Goal: Task Accomplishment & Management: Manage account settings

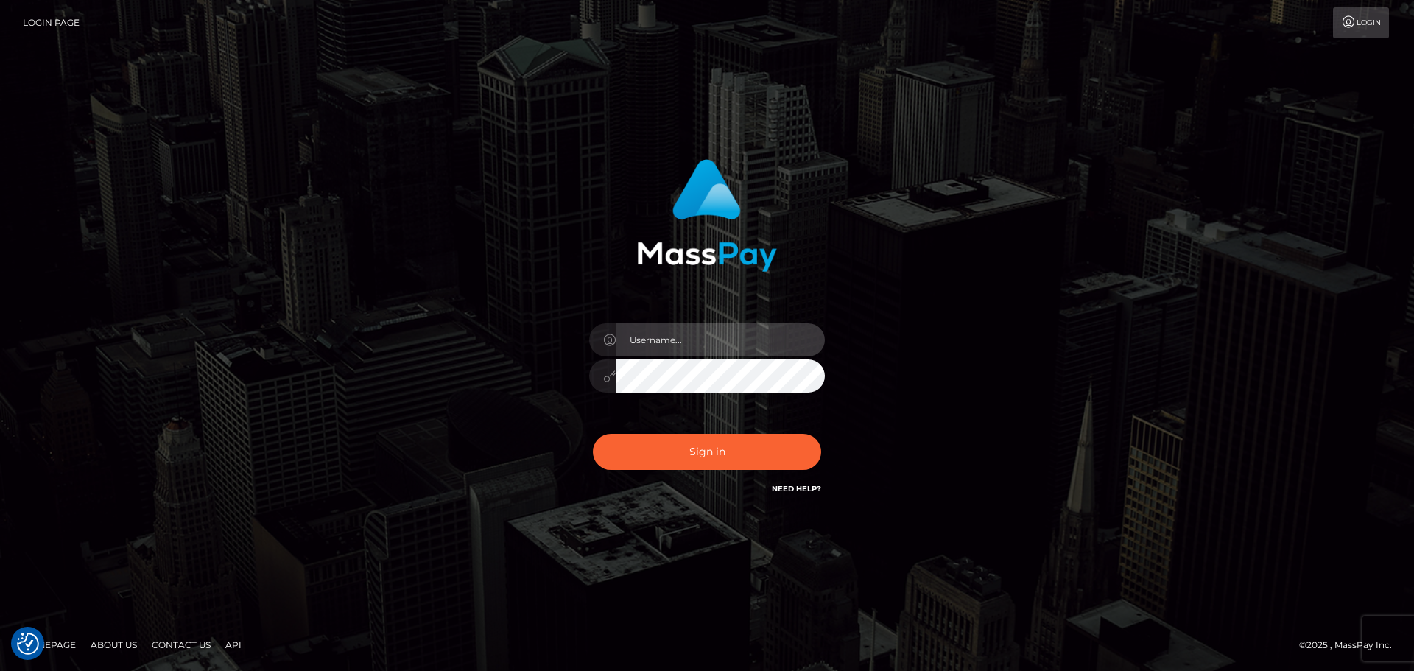
click at [671, 337] on input "text" at bounding box center [720, 339] width 209 height 33
type input "carly.throne"
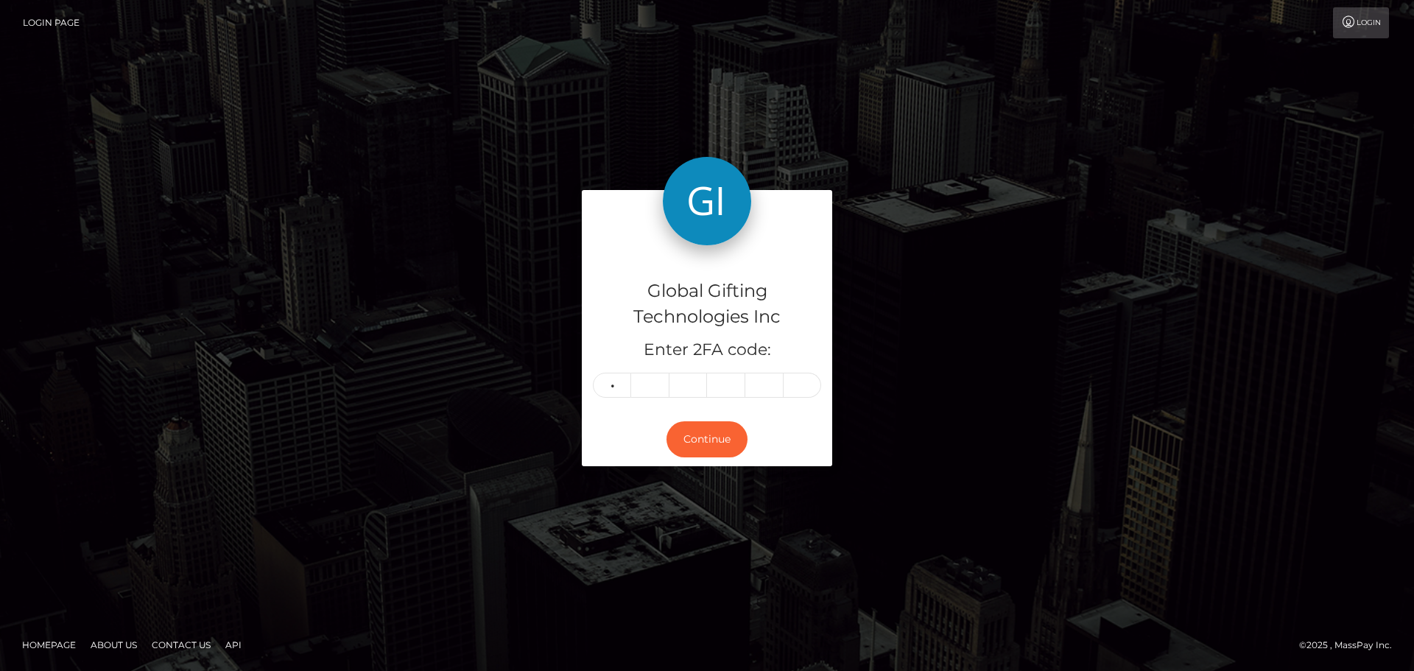
type input "3"
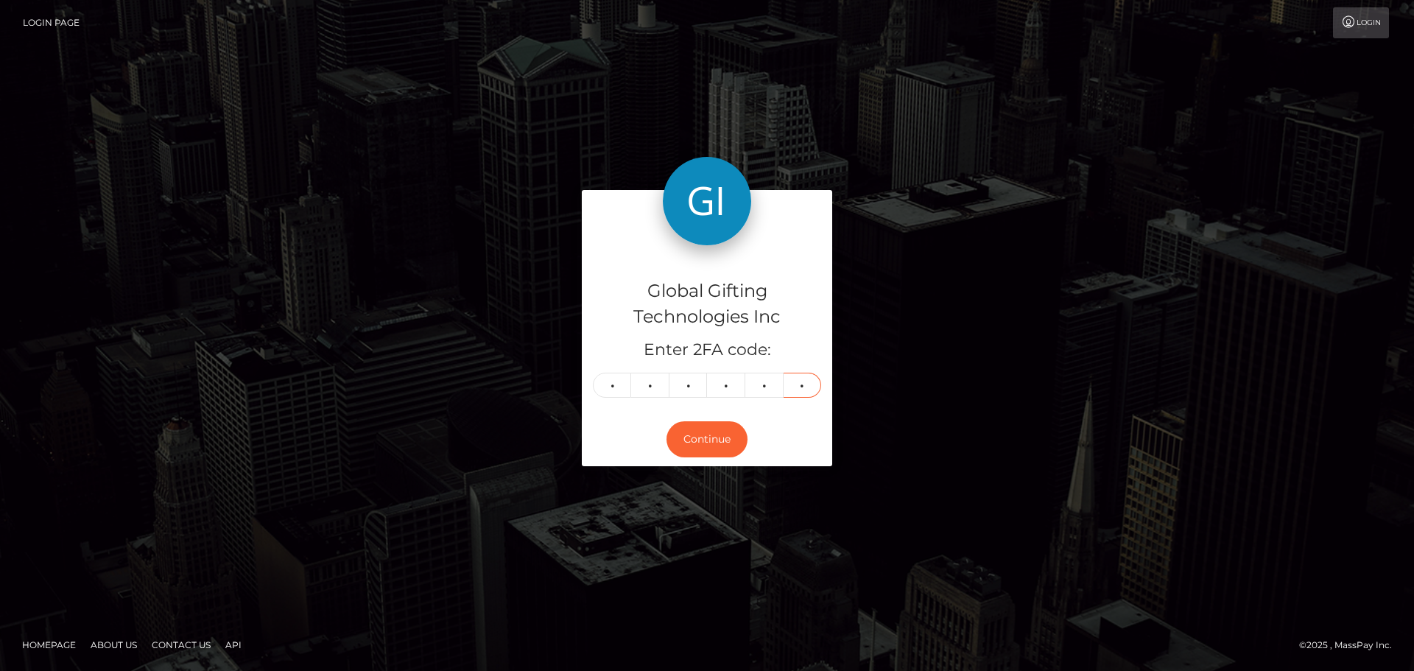
type input "7"
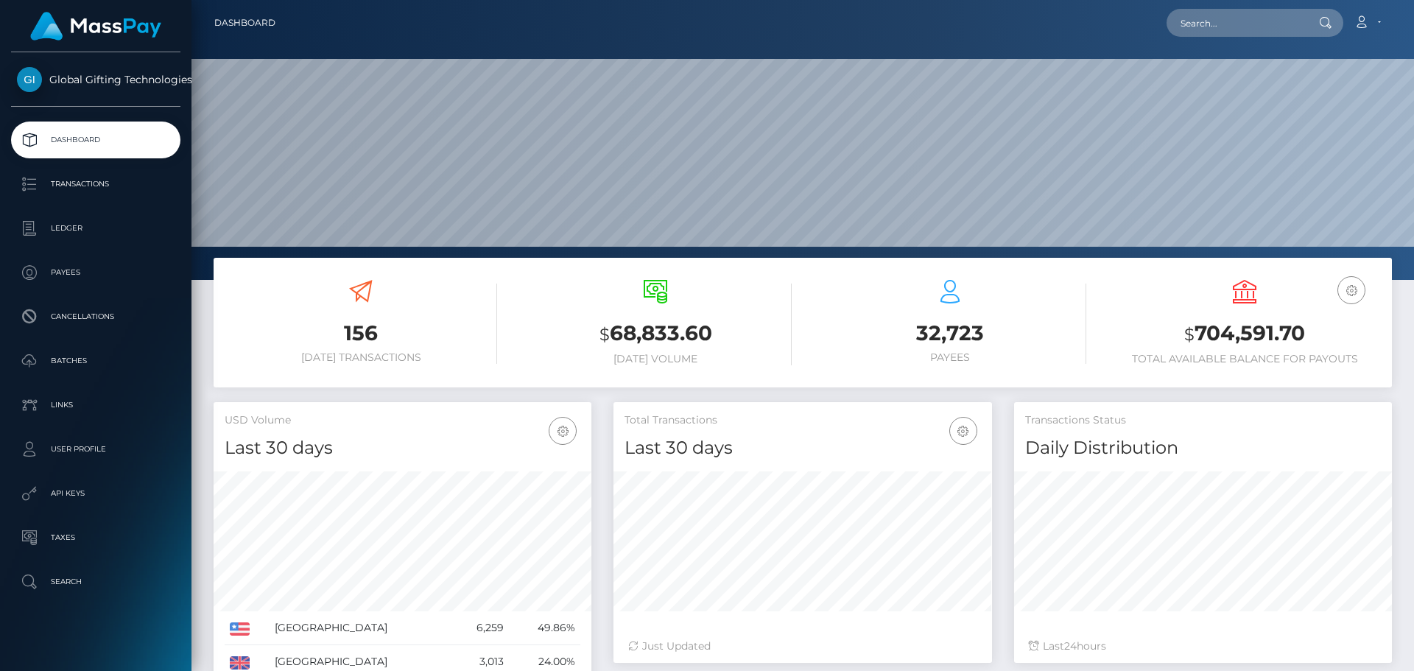
scroll to position [261, 379]
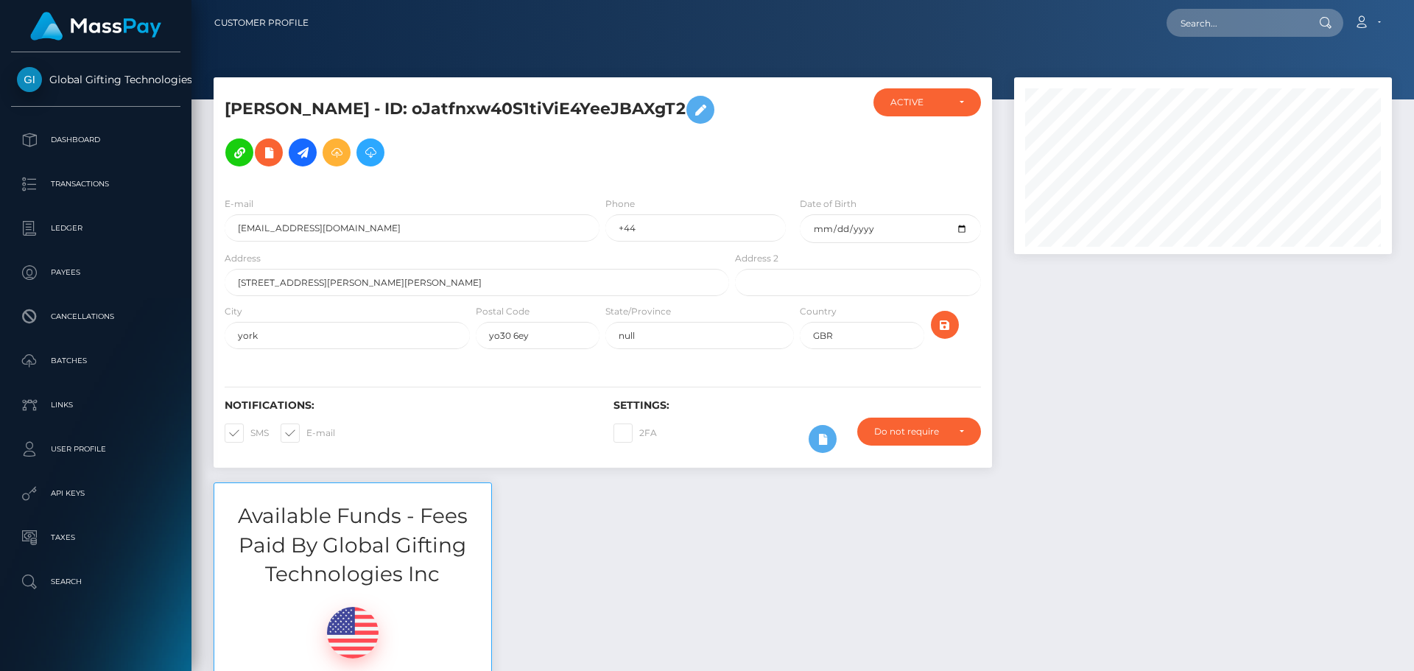
scroll to position [177, 379]
click at [1038, 439] on div at bounding box center [1203, 279] width 400 height 405
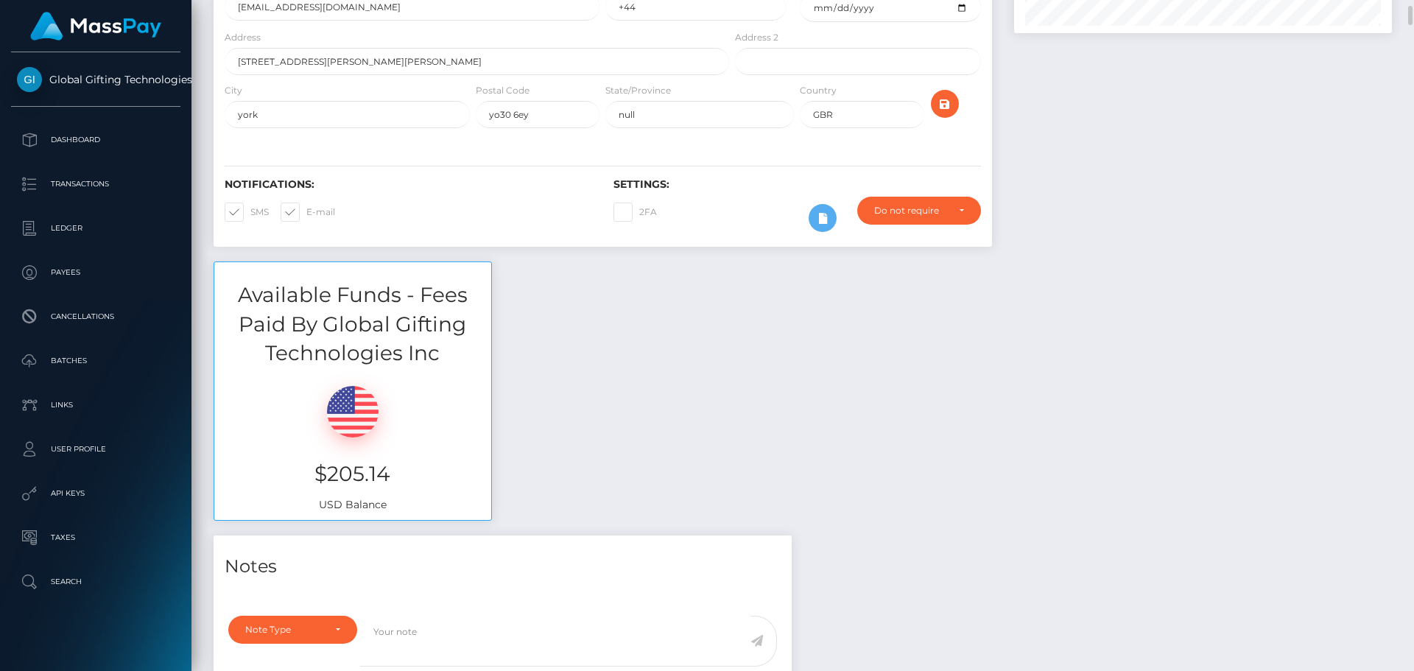
scroll to position [0, 0]
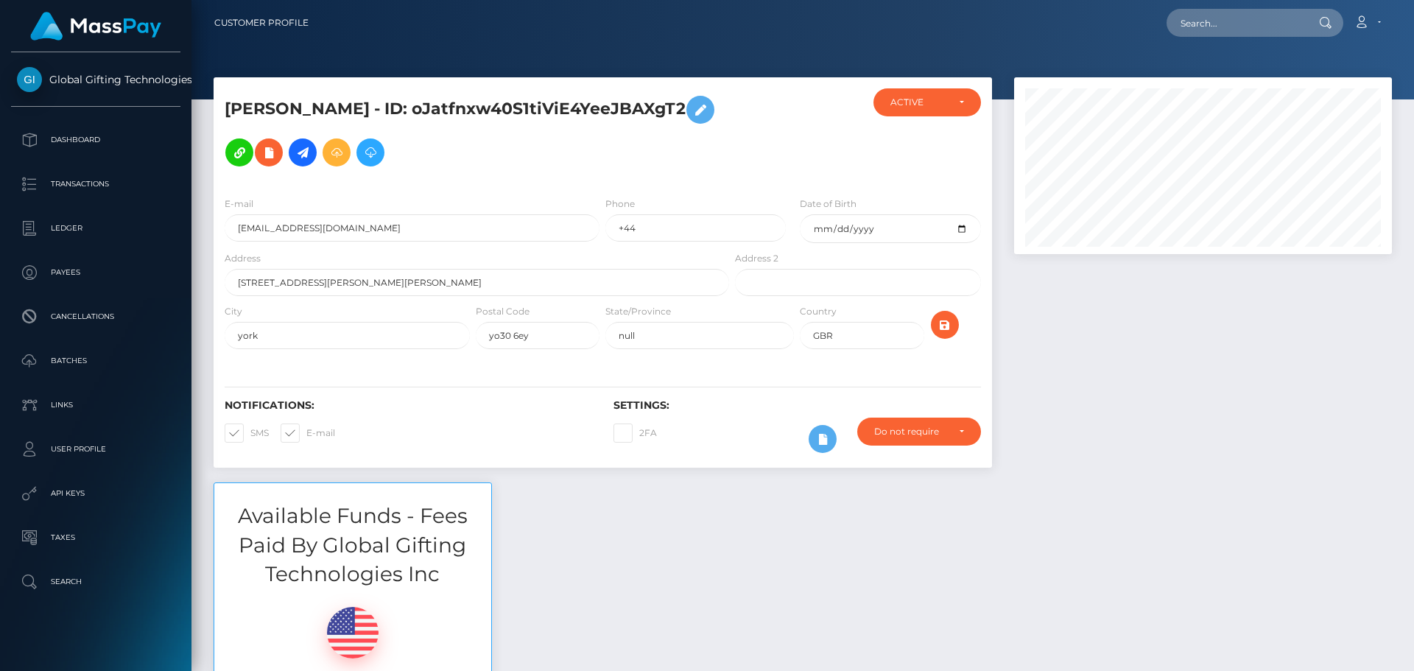
scroll to position [177, 379]
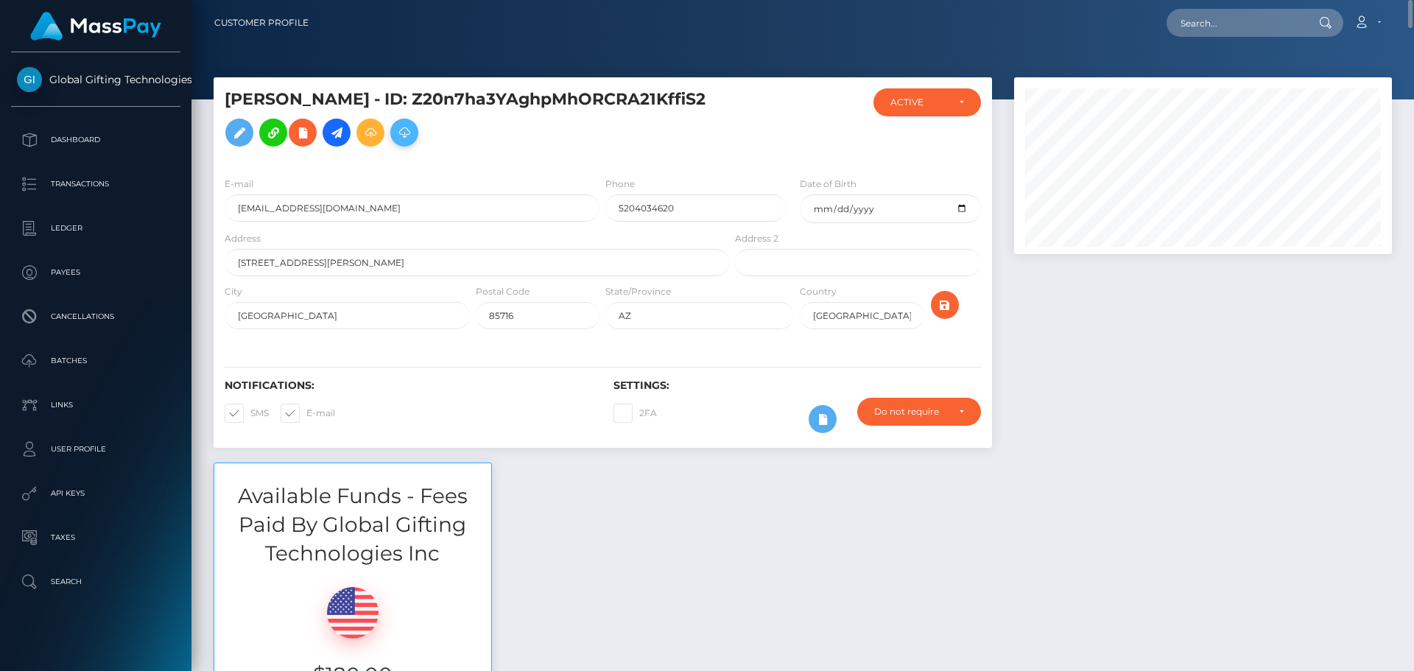
click at [413, 127] on icon at bounding box center [404, 133] width 18 height 18
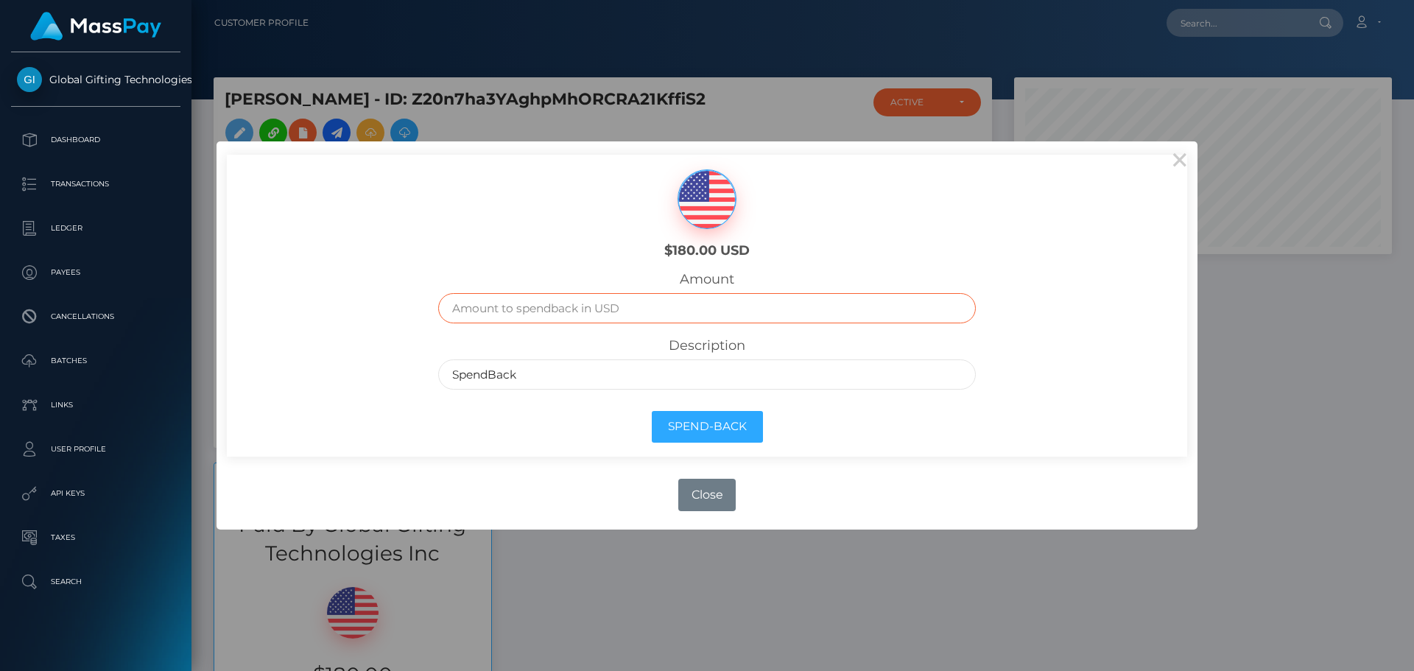
click at [643, 317] on input "text" at bounding box center [707, 308] width 538 height 30
type input "180.00"
click at [825, 287] on div "Amount 180.00" at bounding box center [707, 297] width 538 height 52
click at [750, 424] on button "Spend-Back" at bounding box center [707, 427] width 111 height 32
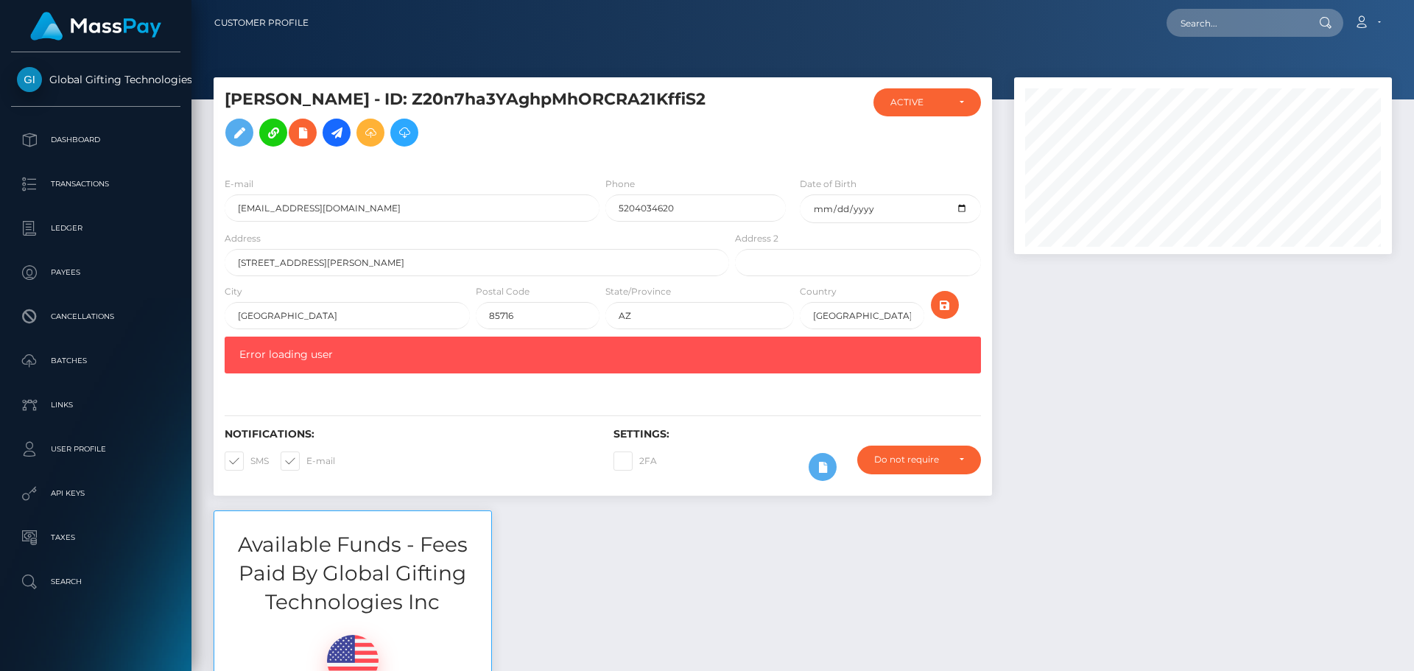
scroll to position [74, 0]
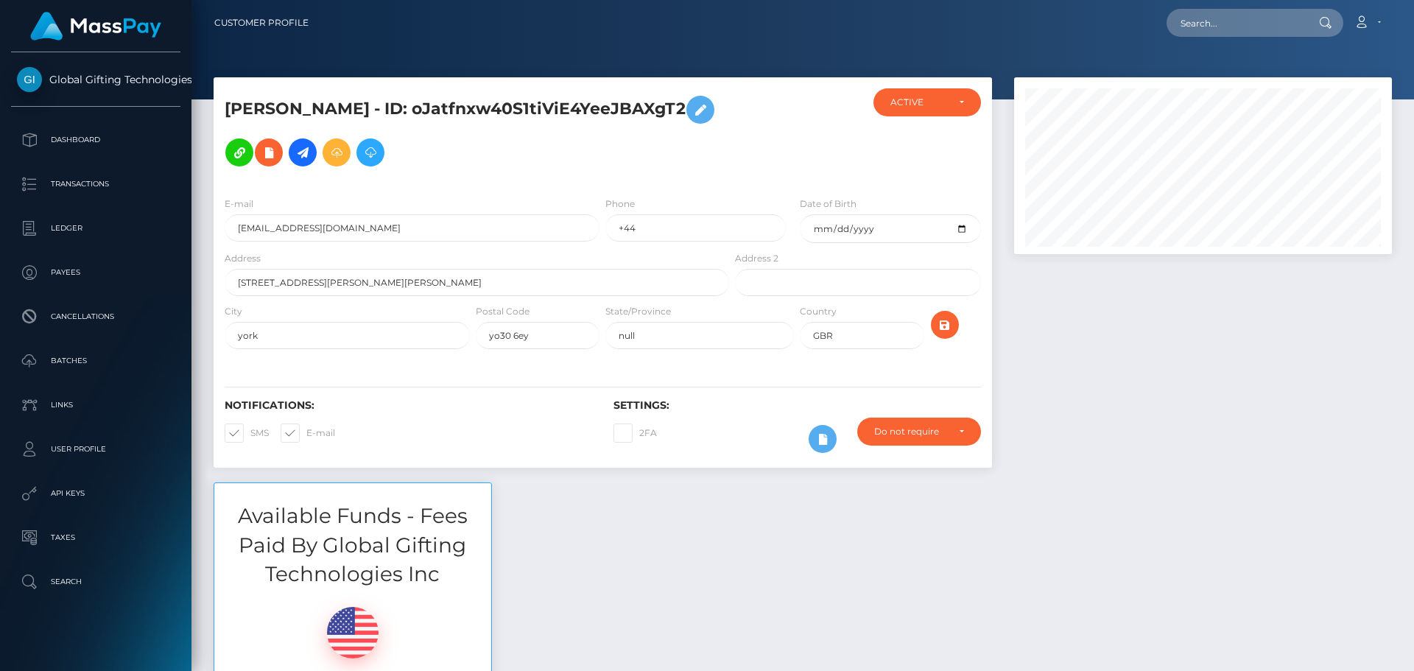
scroll to position [177, 379]
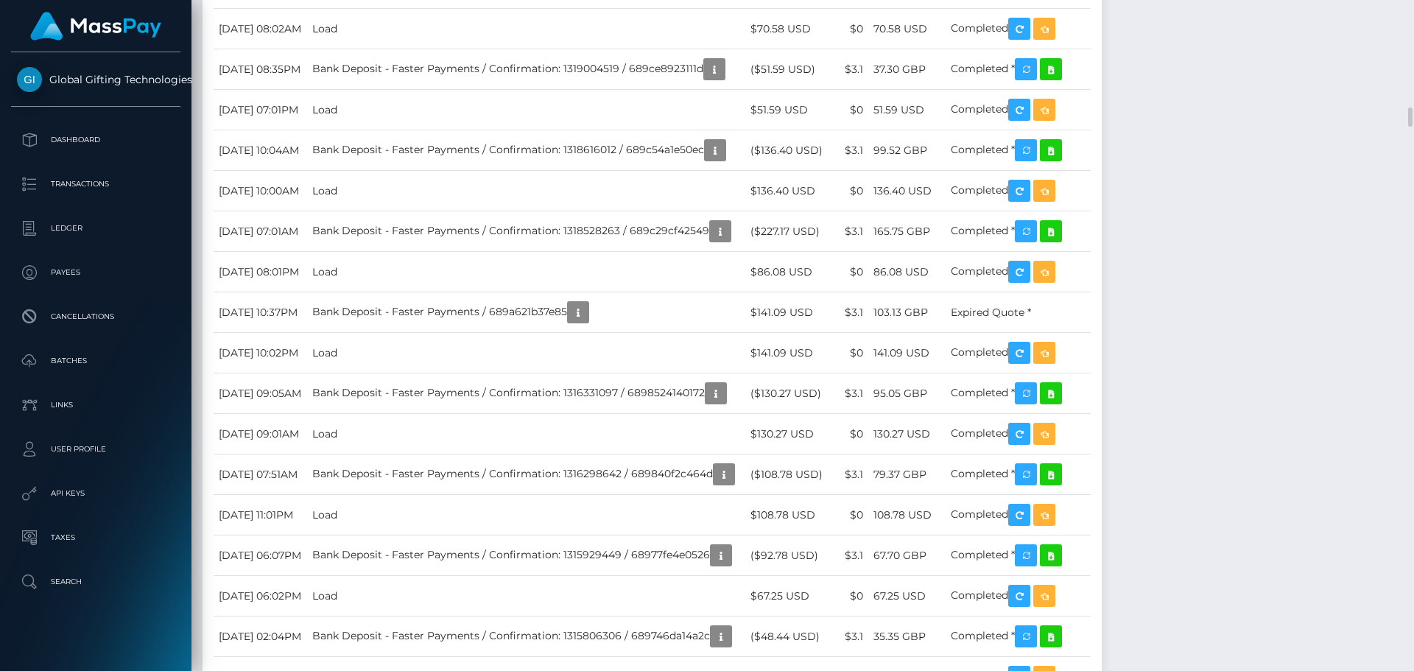
scroll to position [177, 379]
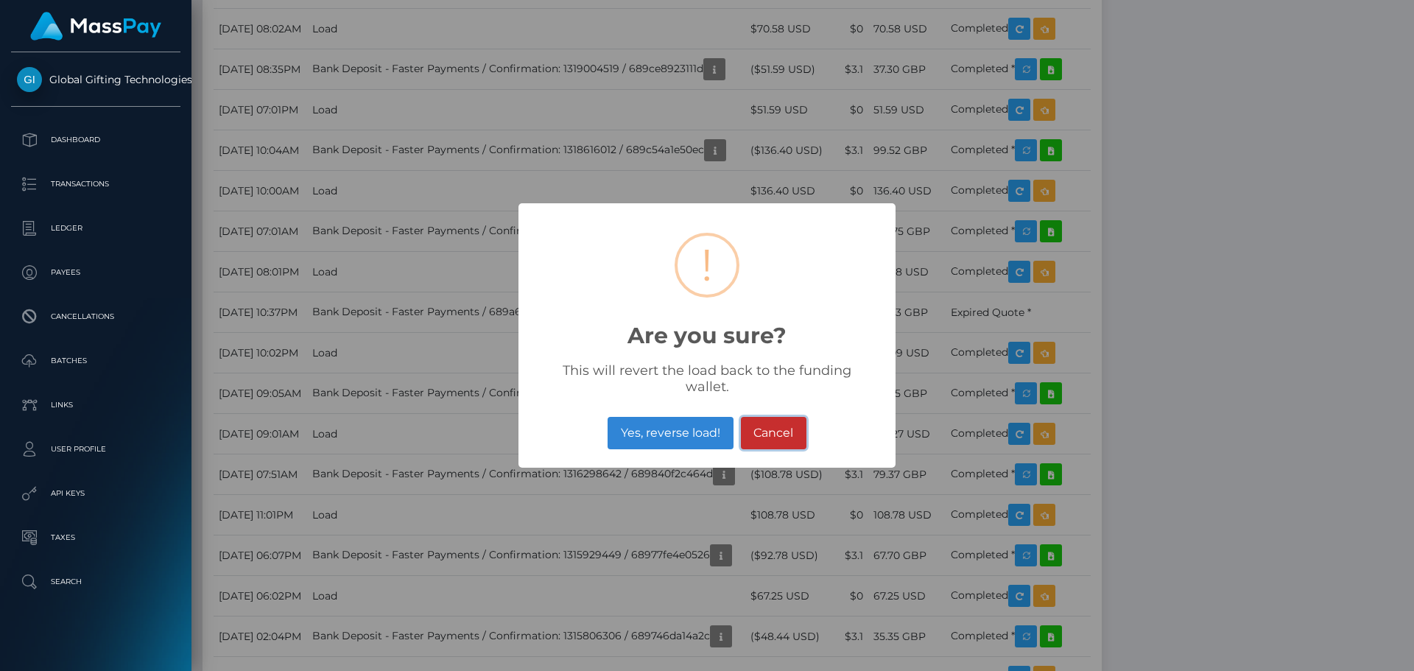
click at [773, 417] on button "Cancel" at bounding box center [774, 433] width 66 height 32
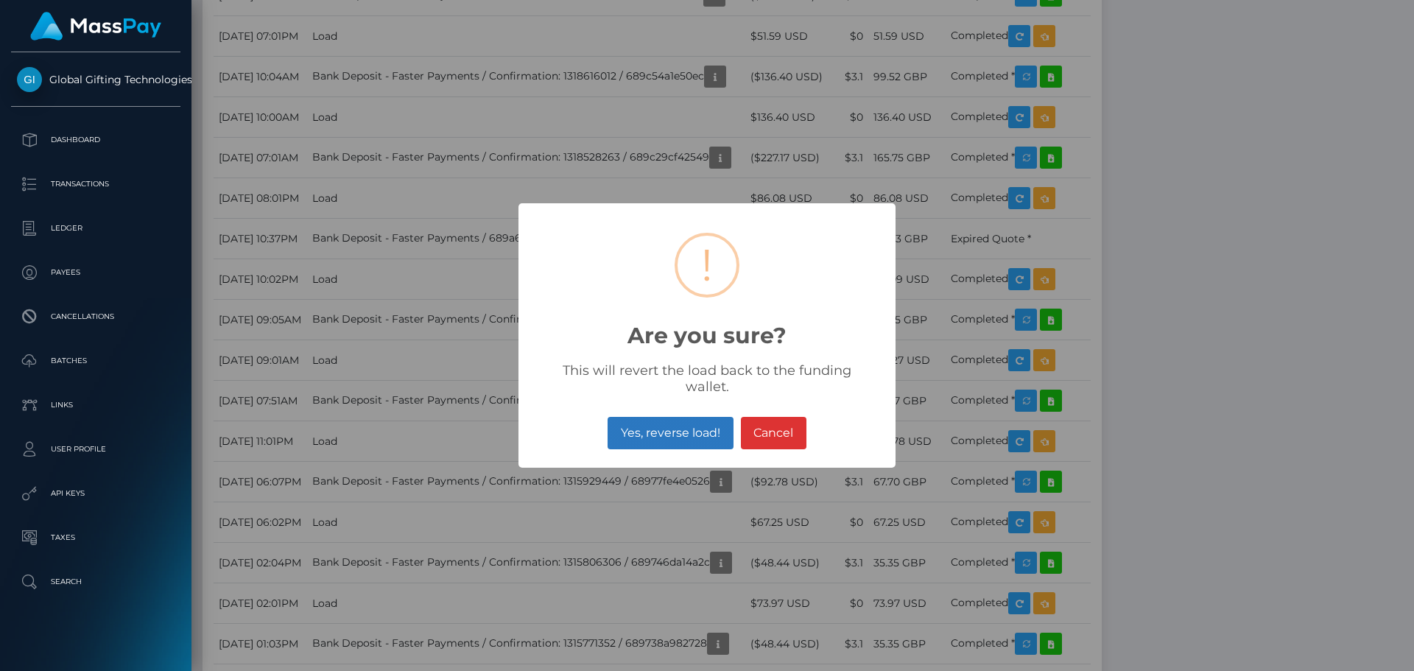
click at [705, 418] on button "Yes, reverse load!" at bounding box center [670, 433] width 125 height 32
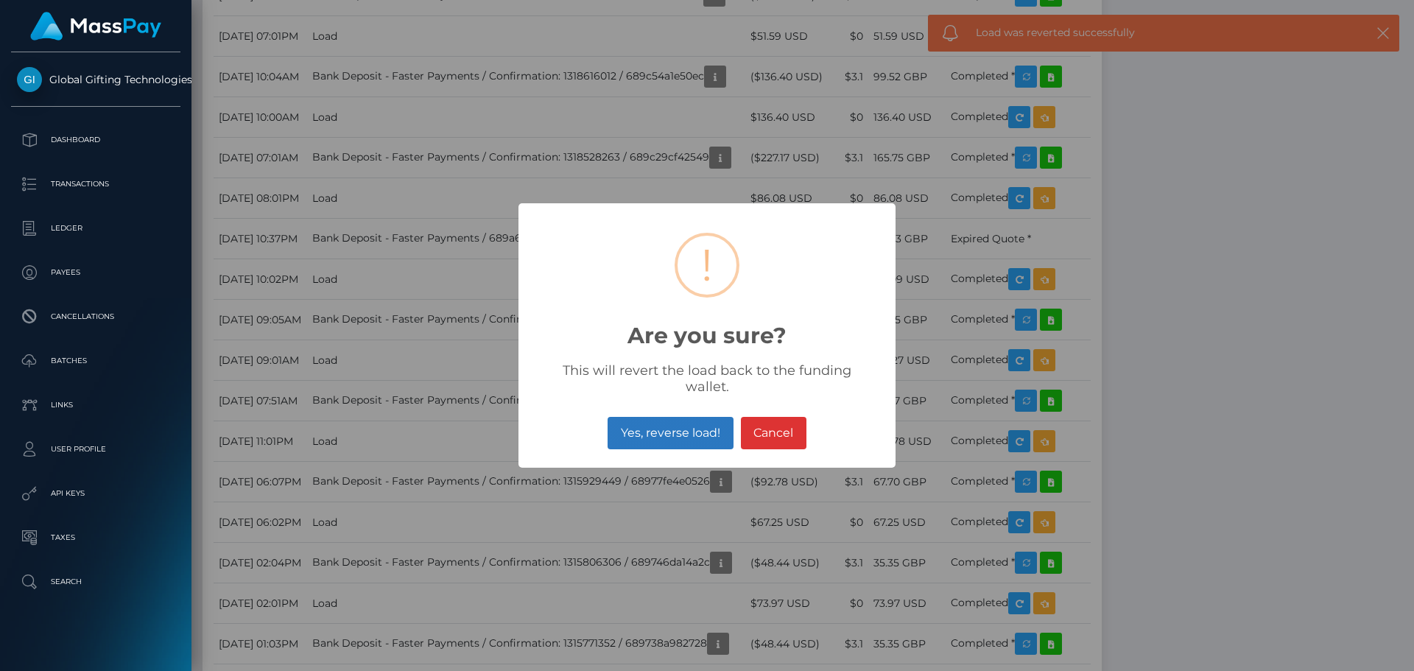
click at [703, 417] on button "Yes, reverse load!" at bounding box center [670, 433] width 125 height 32
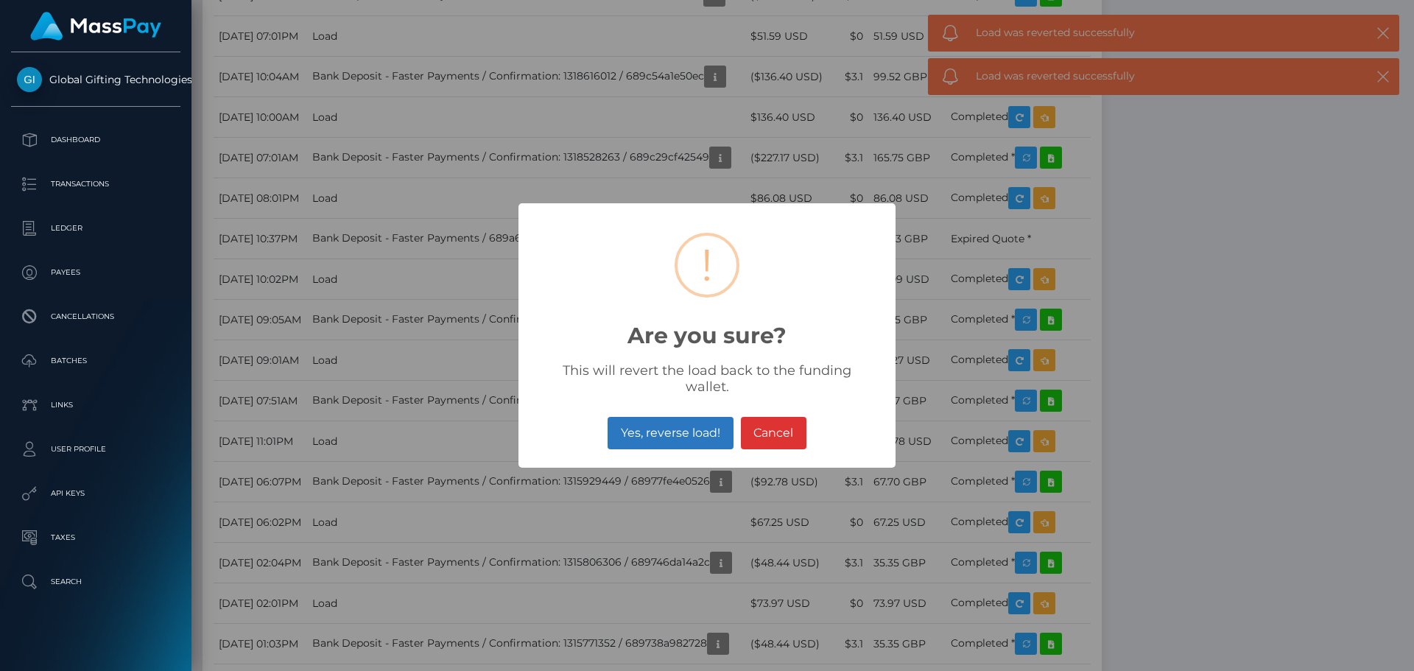
click at [684, 418] on button "Yes, reverse load!" at bounding box center [670, 433] width 125 height 32
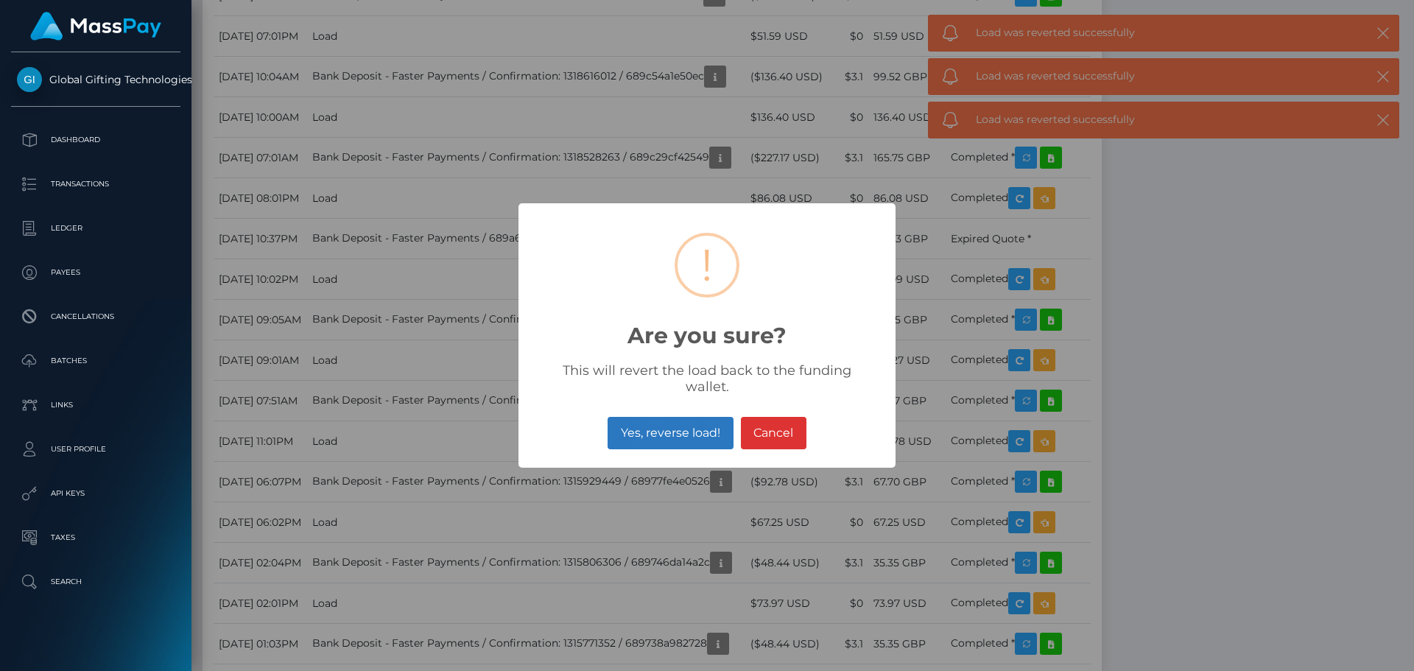
click at [667, 419] on button "Yes, reverse load!" at bounding box center [670, 433] width 125 height 32
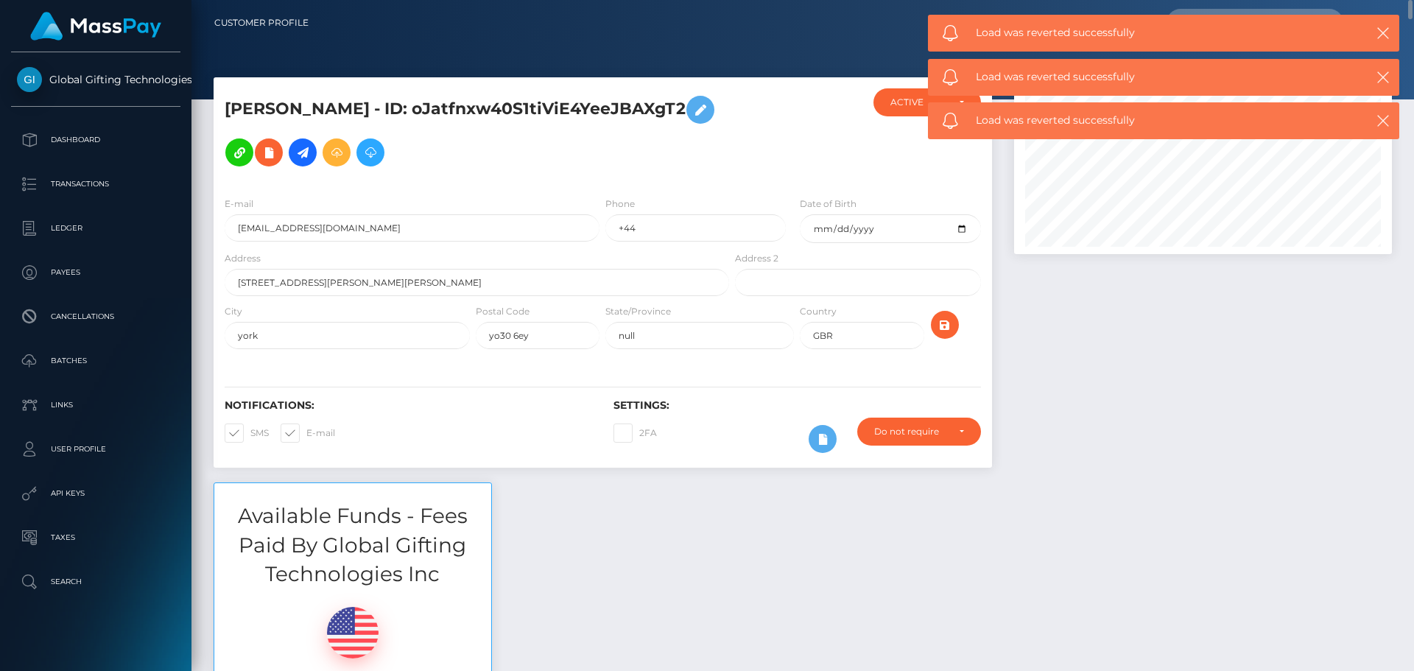
scroll to position [74, 0]
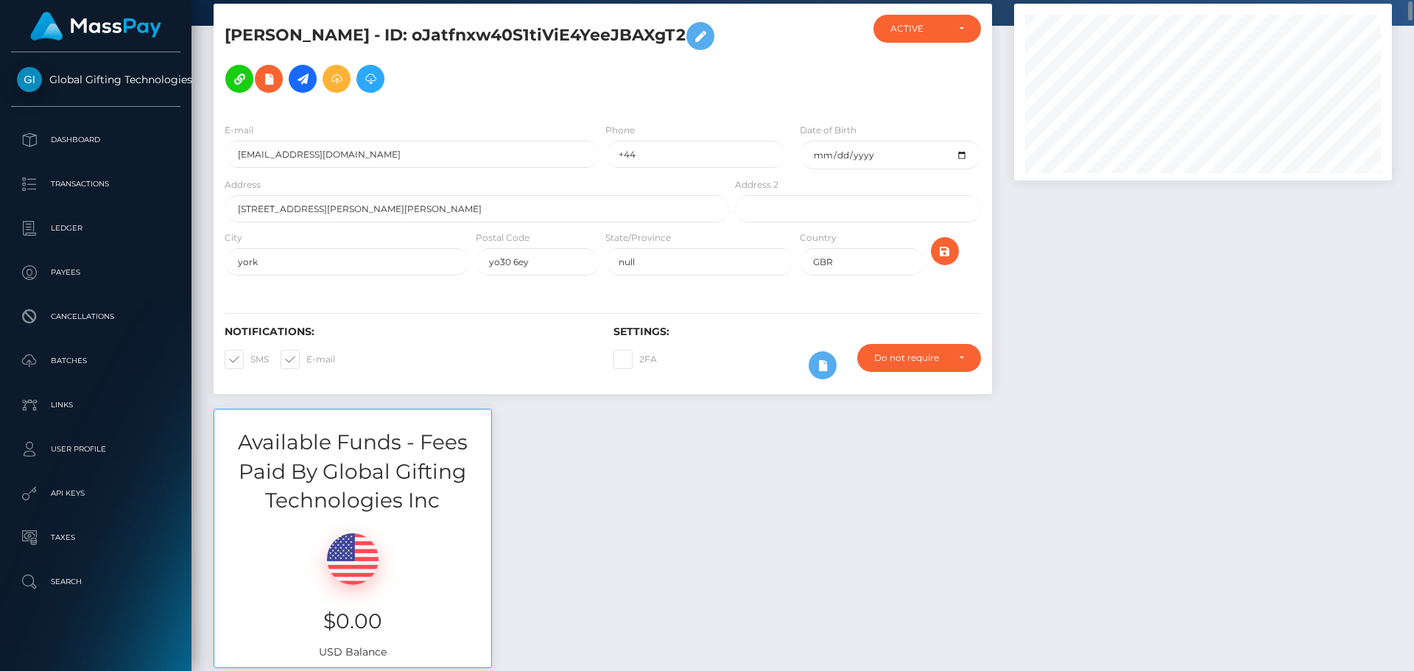
scroll to position [177, 379]
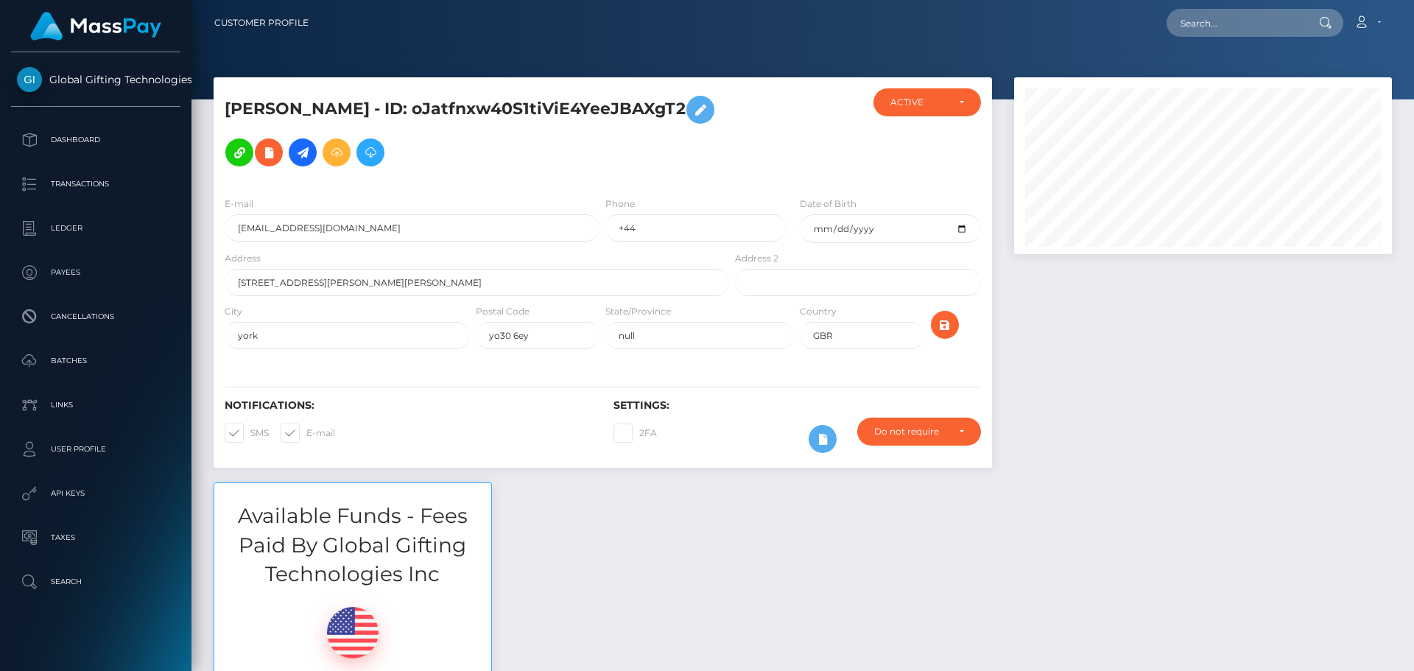
scroll to position [177, 379]
